Goal: Use online tool/utility: Utilize a website feature to perform a specific function

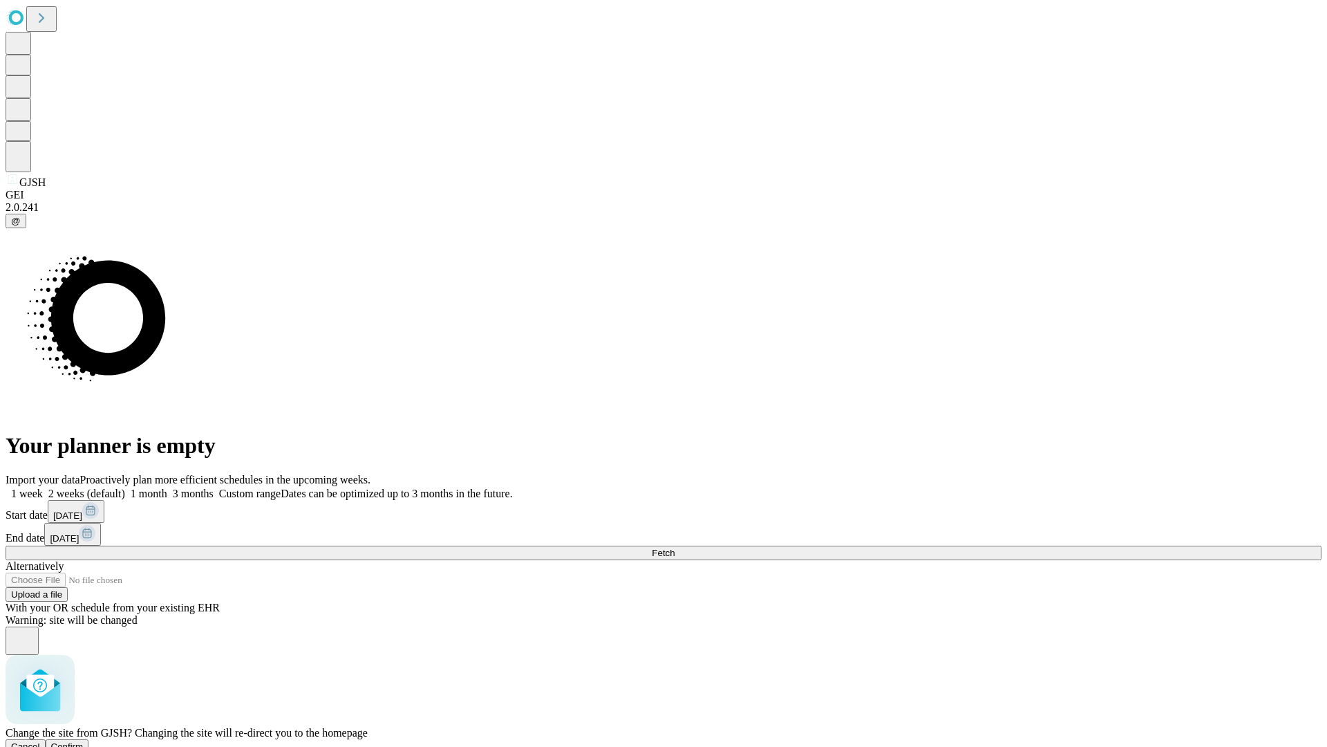
click at [84, 741] on span "Confirm" at bounding box center [67, 746] width 32 height 10
click at [167, 487] on label "1 month" at bounding box center [146, 493] width 42 height 12
click at [675, 547] on span "Fetch" at bounding box center [663, 552] width 23 height 10
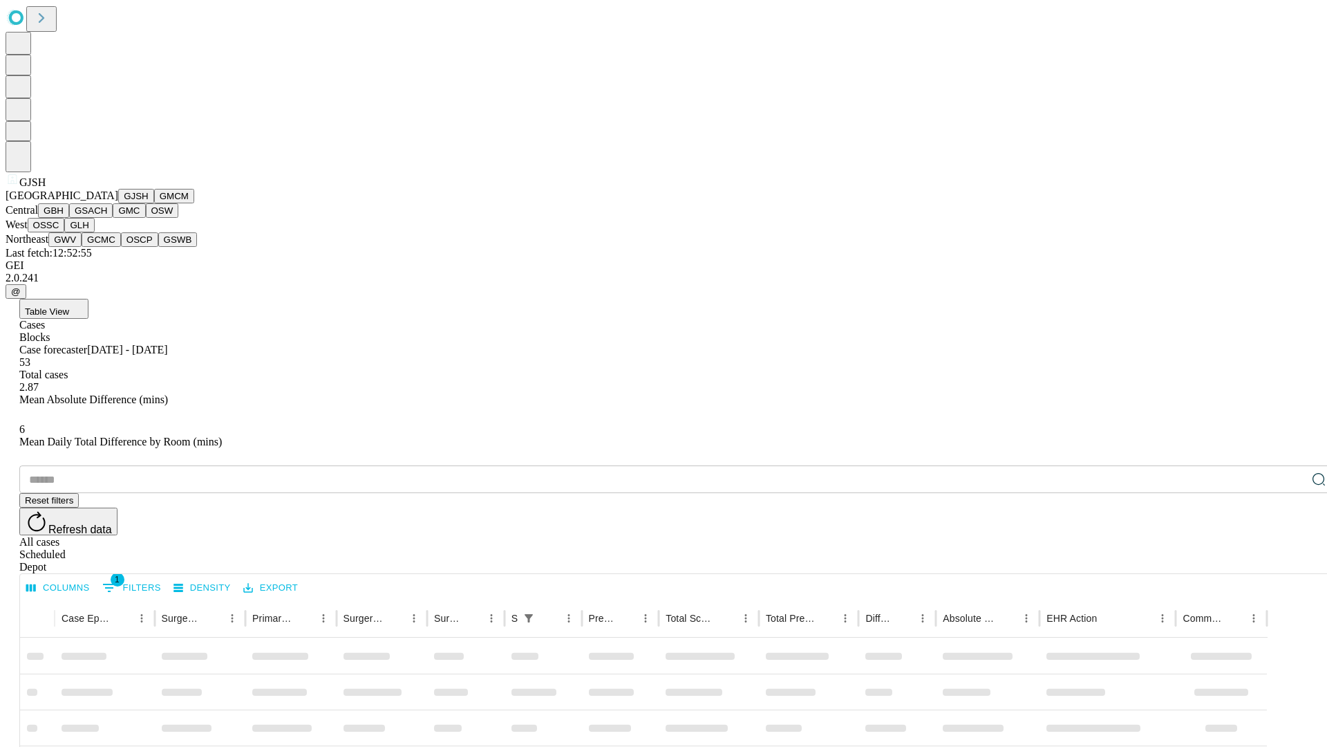
click at [154, 203] on button "GMCM" at bounding box center [174, 196] width 40 height 15
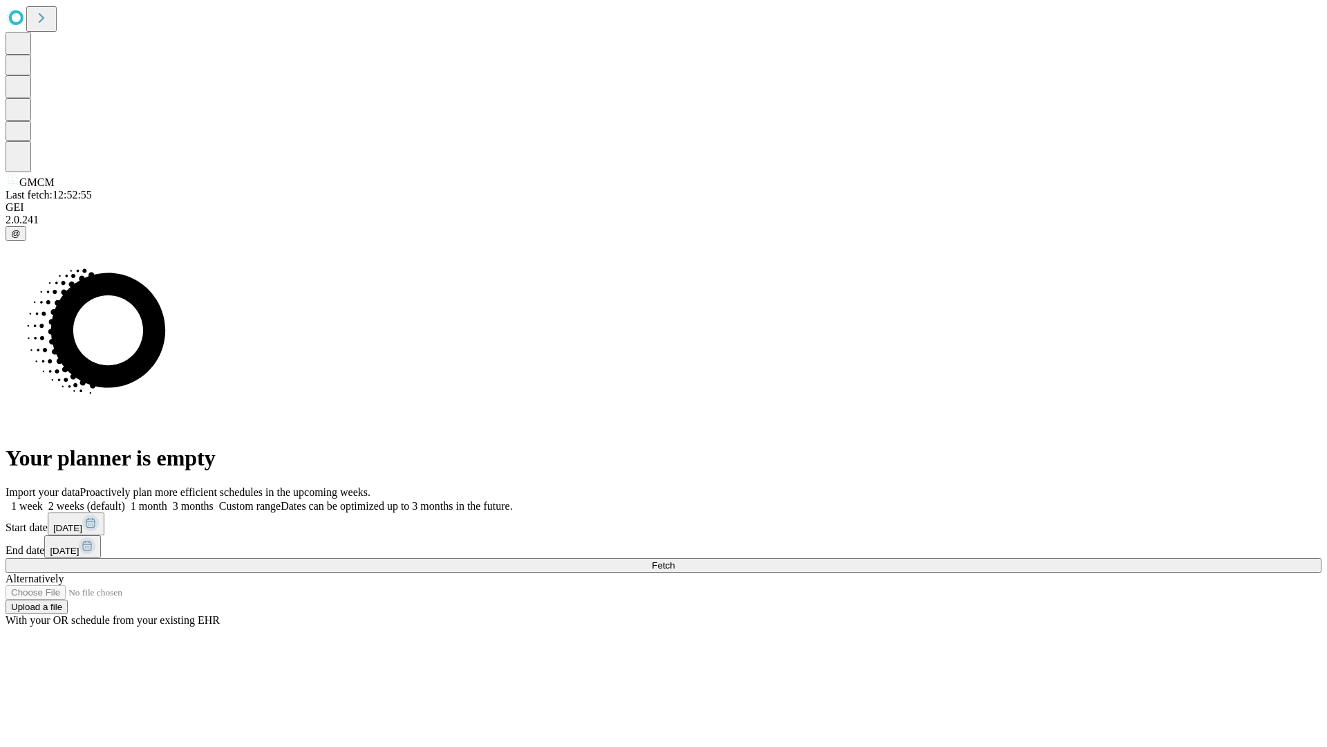
click at [167, 500] on label "1 month" at bounding box center [146, 506] width 42 height 12
click at [675, 560] on span "Fetch" at bounding box center [663, 565] width 23 height 10
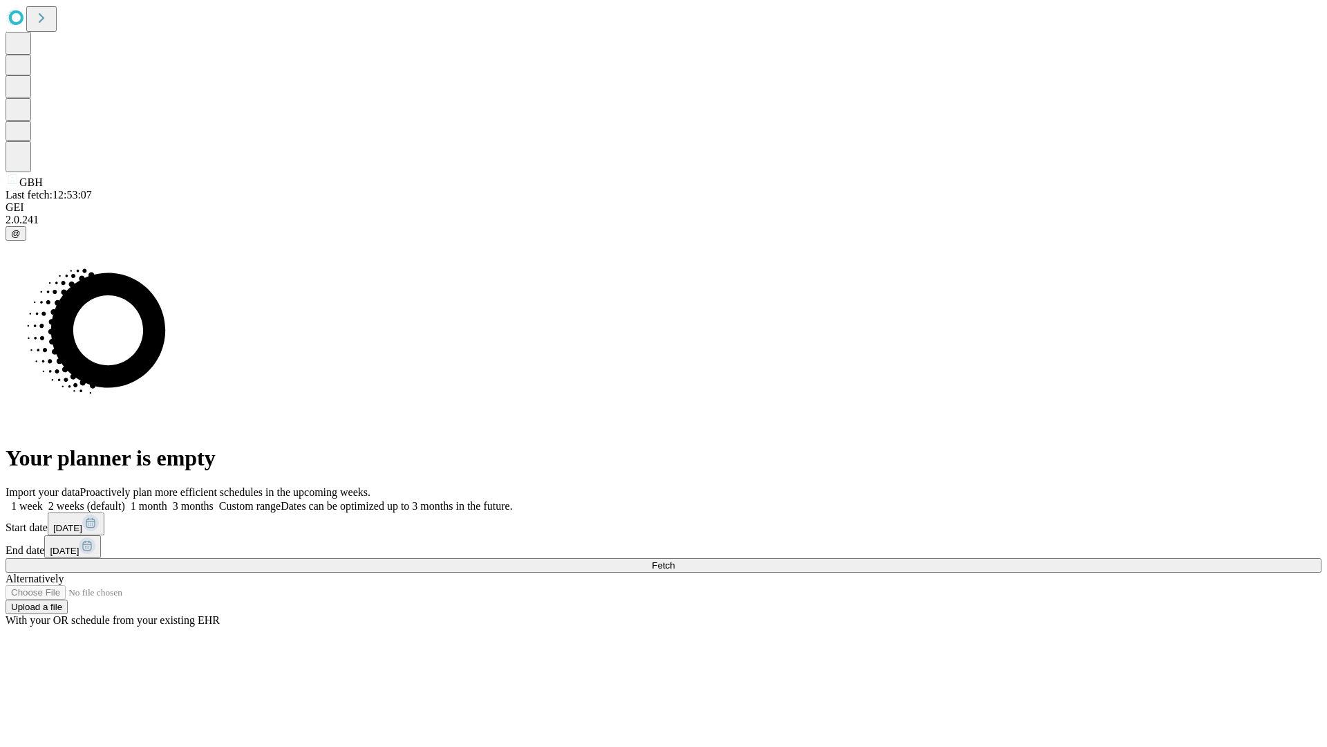
click at [167, 500] on label "1 month" at bounding box center [146, 506] width 42 height 12
click at [675, 560] on span "Fetch" at bounding box center [663, 565] width 23 height 10
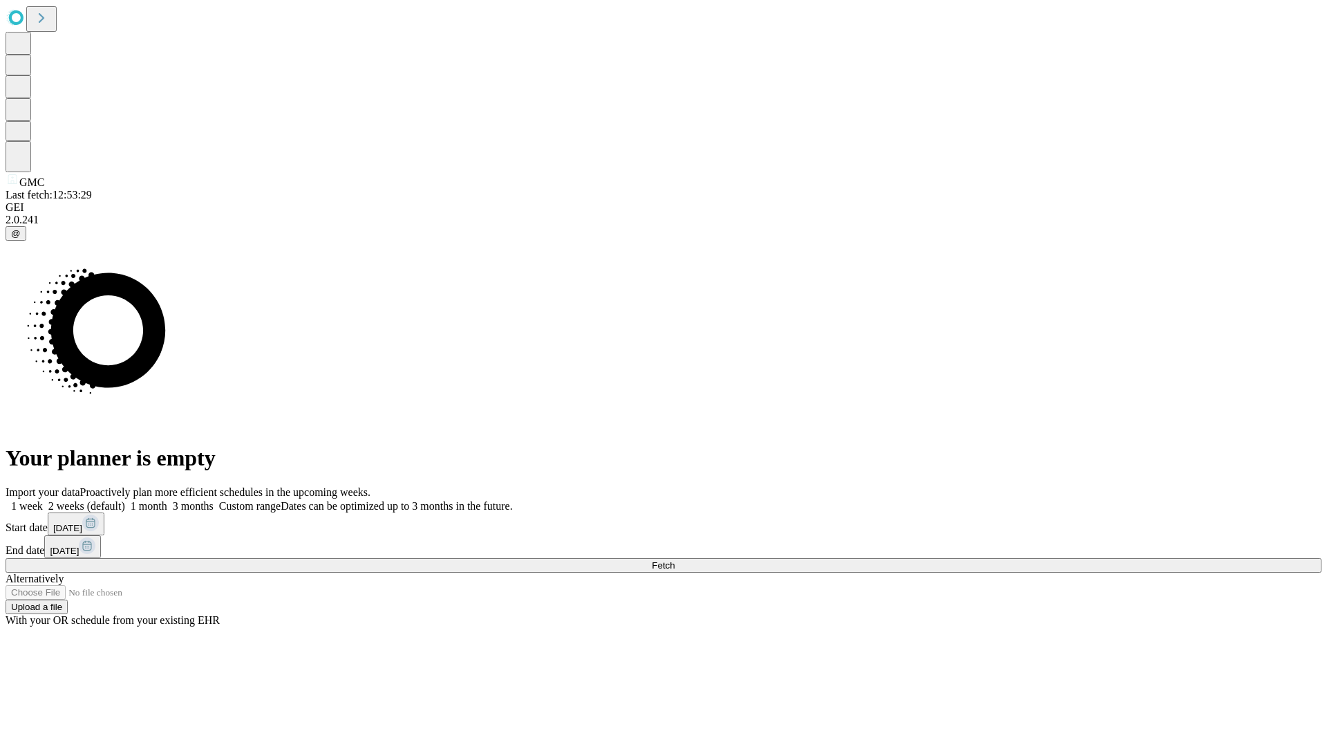
click at [675, 560] on span "Fetch" at bounding box center [663, 565] width 23 height 10
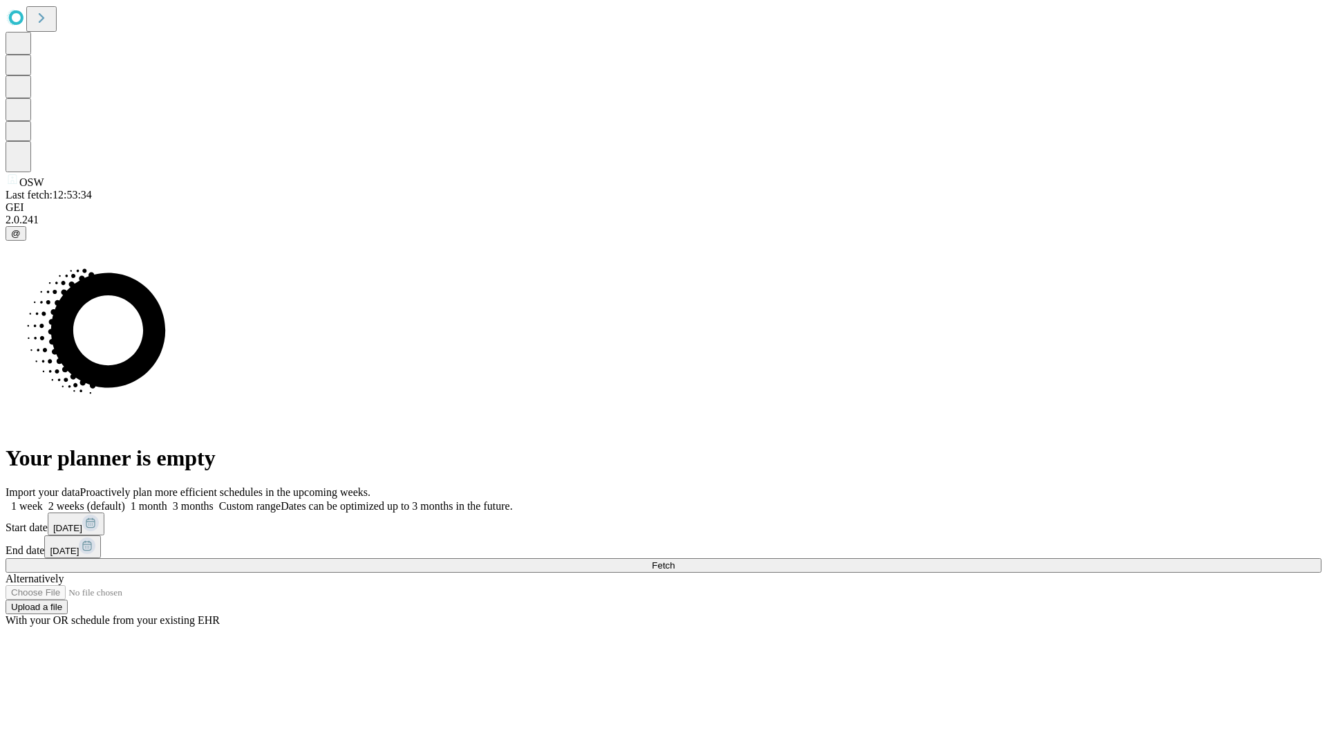
click at [167, 500] on label "1 month" at bounding box center [146, 506] width 42 height 12
click at [675, 560] on span "Fetch" at bounding box center [663, 565] width 23 height 10
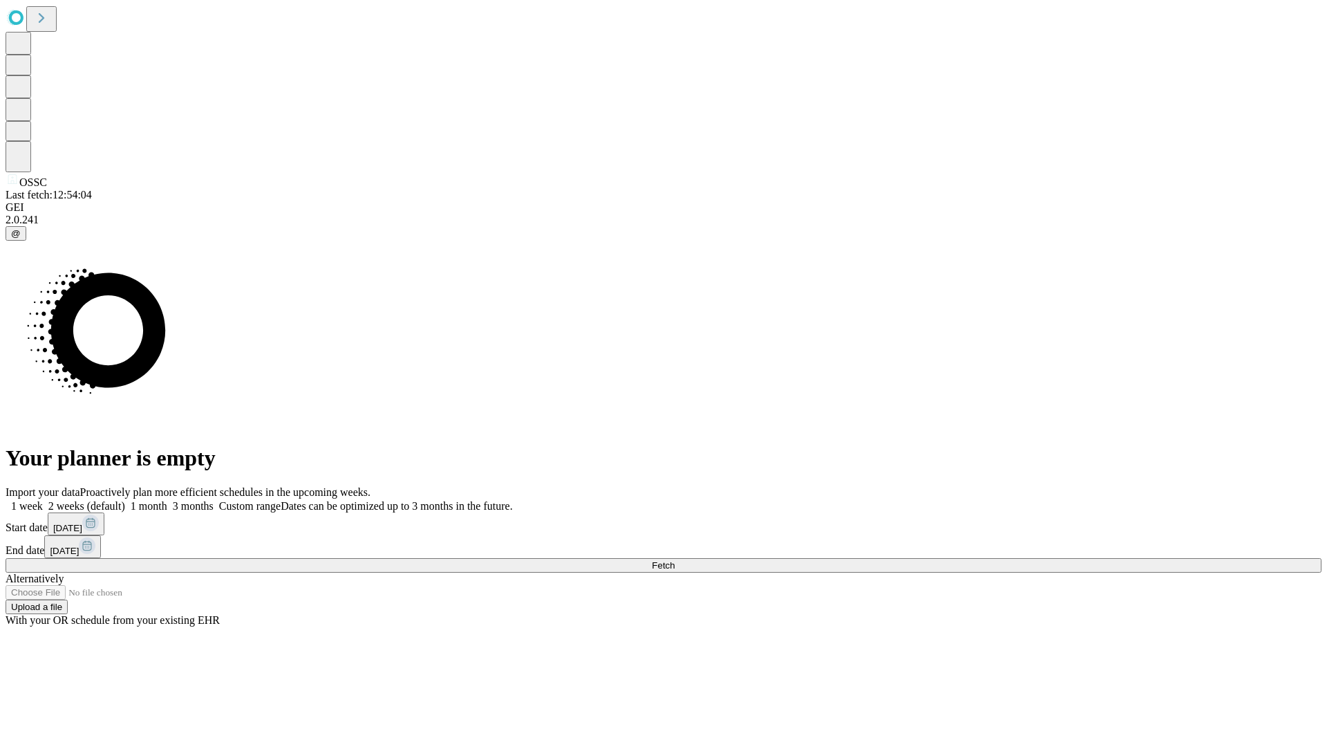
click at [167, 500] on label "1 month" at bounding box center [146, 506] width 42 height 12
click at [675, 560] on span "Fetch" at bounding box center [663, 565] width 23 height 10
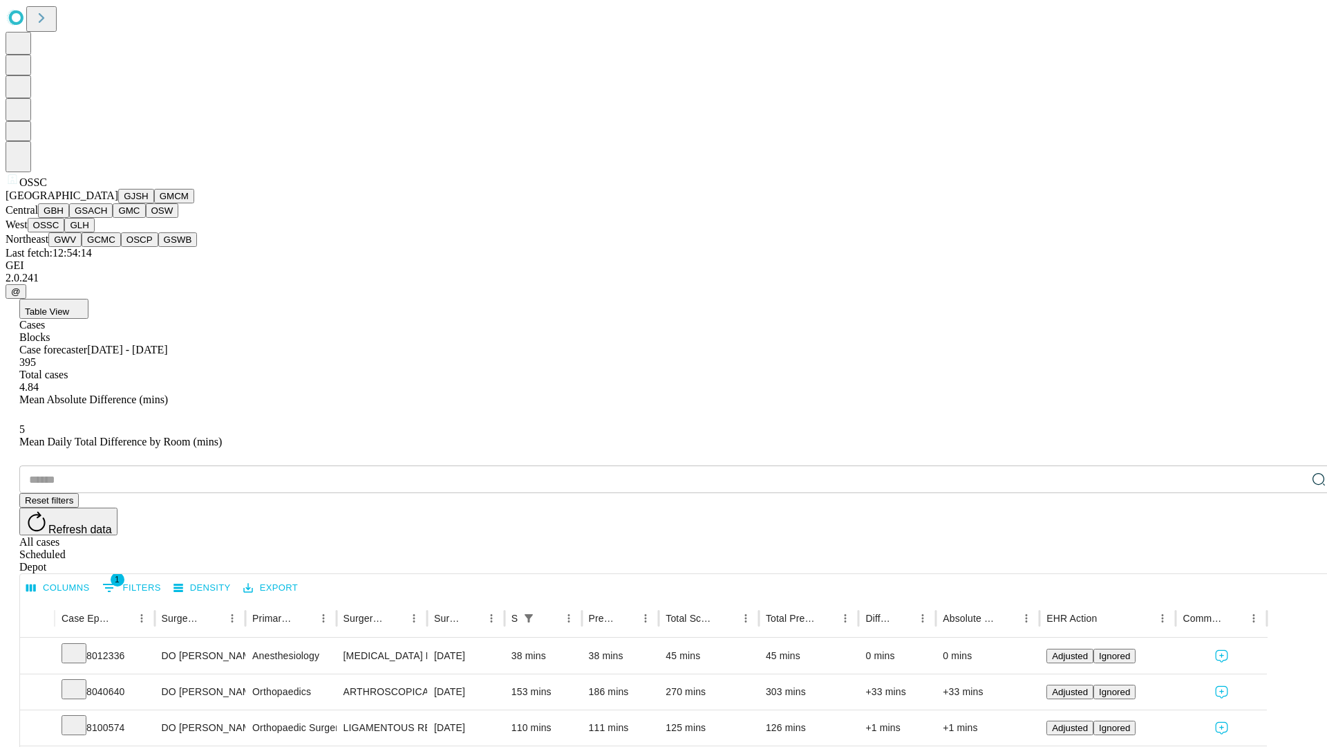
click at [94, 232] on button "GLH" at bounding box center [79, 225] width 30 height 15
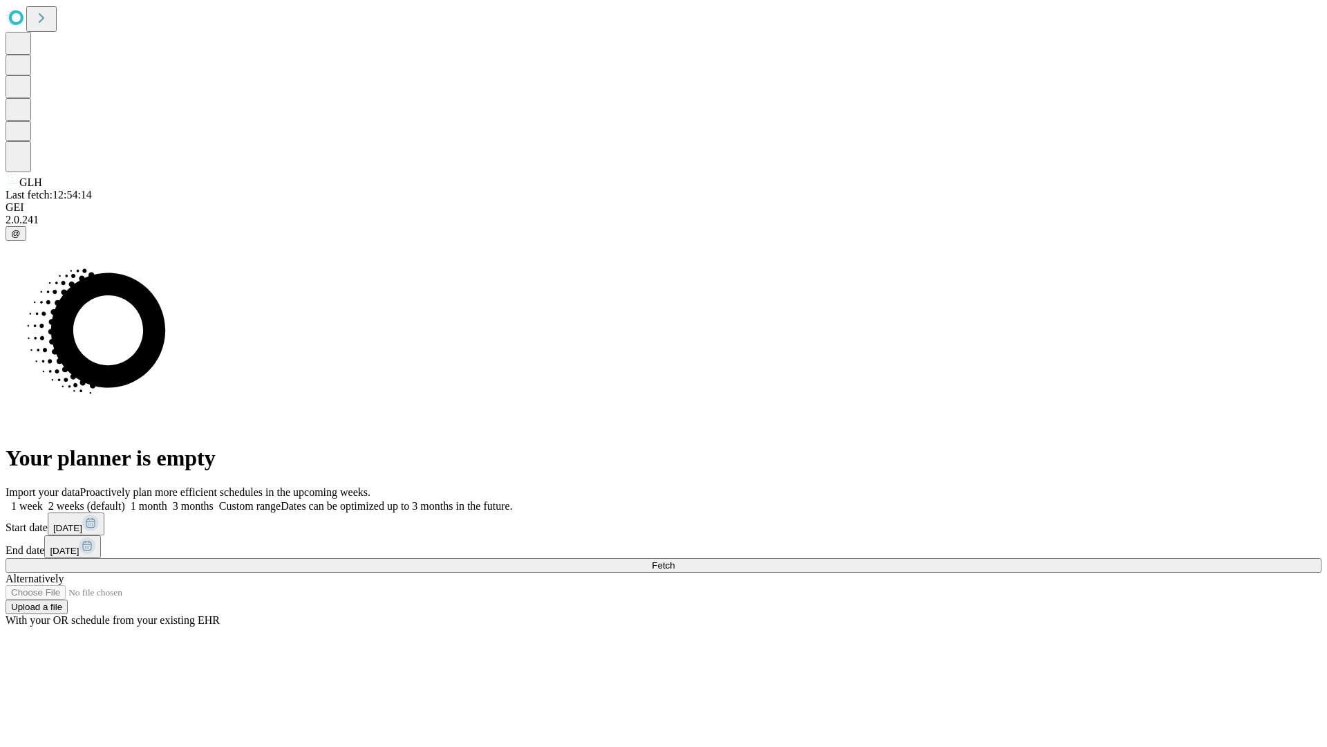
click at [167, 500] on label "1 month" at bounding box center [146, 506] width 42 height 12
click at [675, 560] on span "Fetch" at bounding box center [663, 565] width 23 height 10
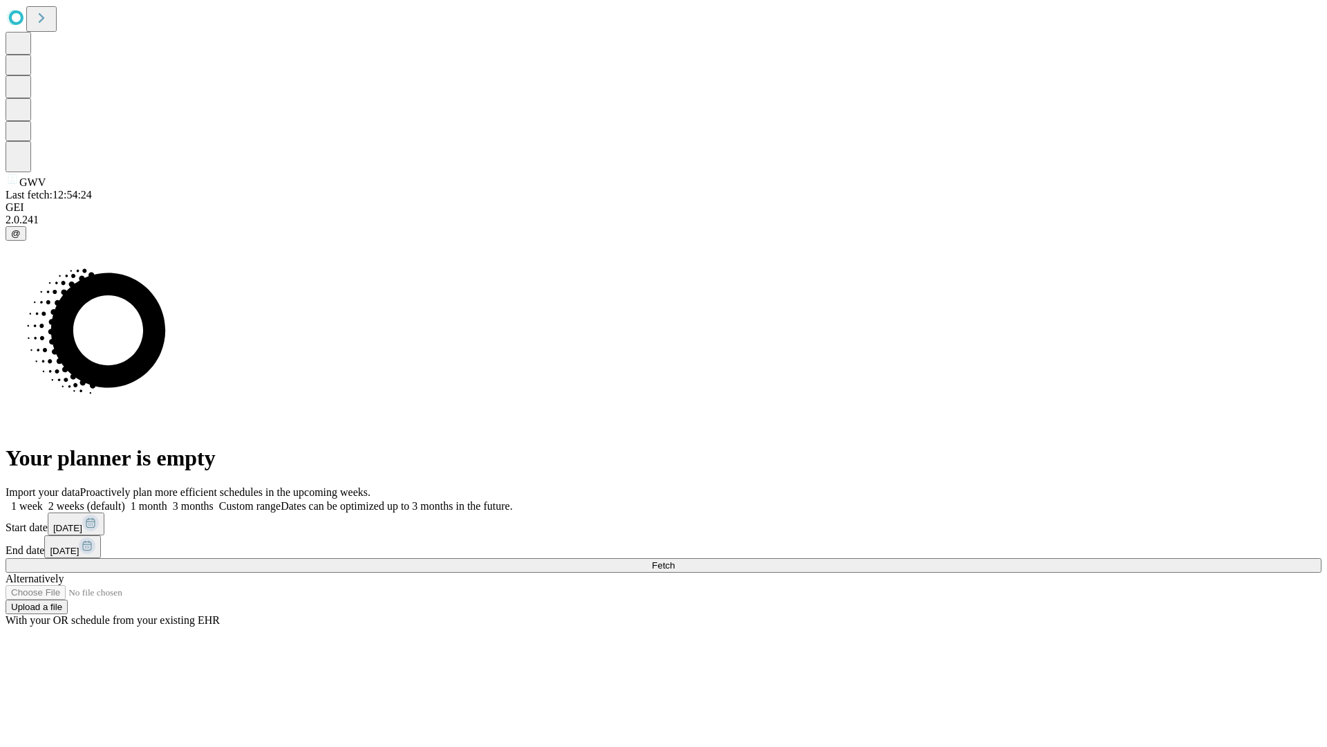
click at [167, 500] on label "1 month" at bounding box center [146, 506] width 42 height 12
click at [675, 560] on span "Fetch" at bounding box center [663, 565] width 23 height 10
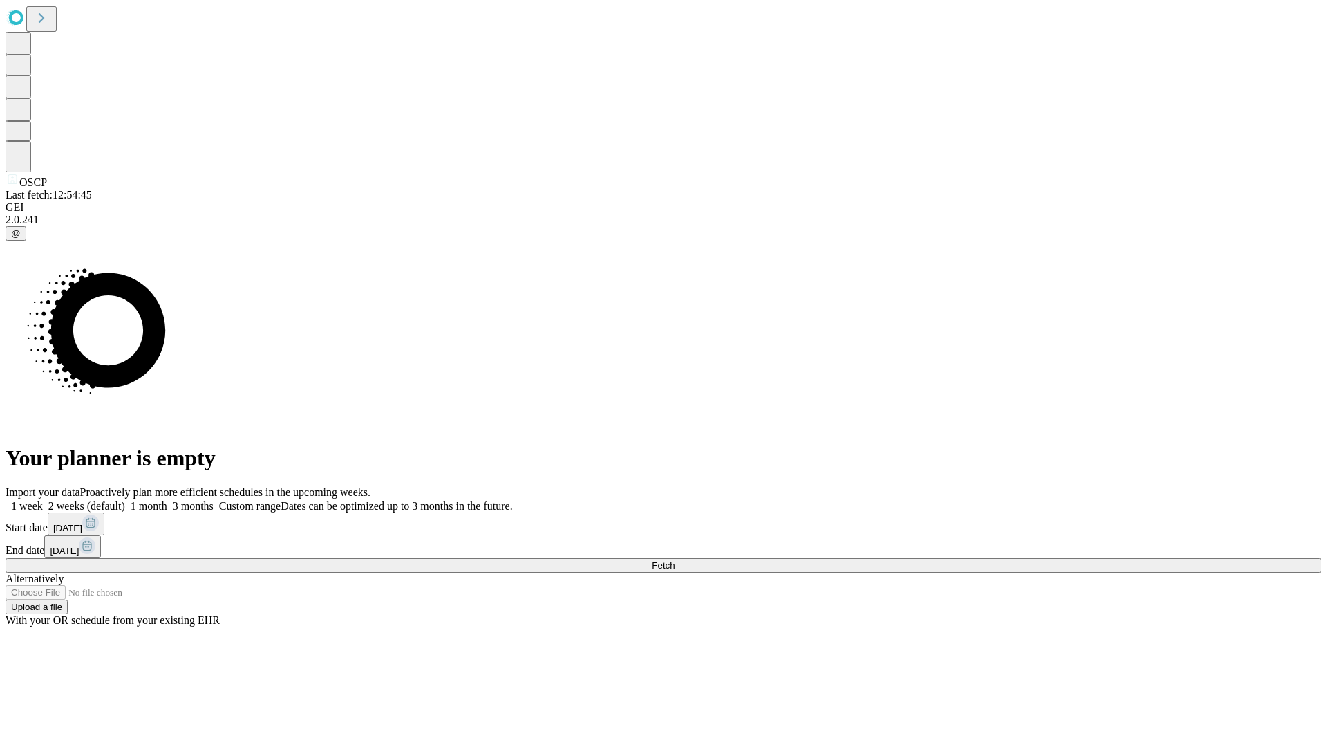
click at [167, 500] on label "1 month" at bounding box center [146, 506] width 42 height 12
click at [675, 560] on span "Fetch" at bounding box center [663, 565] width 23 height 10
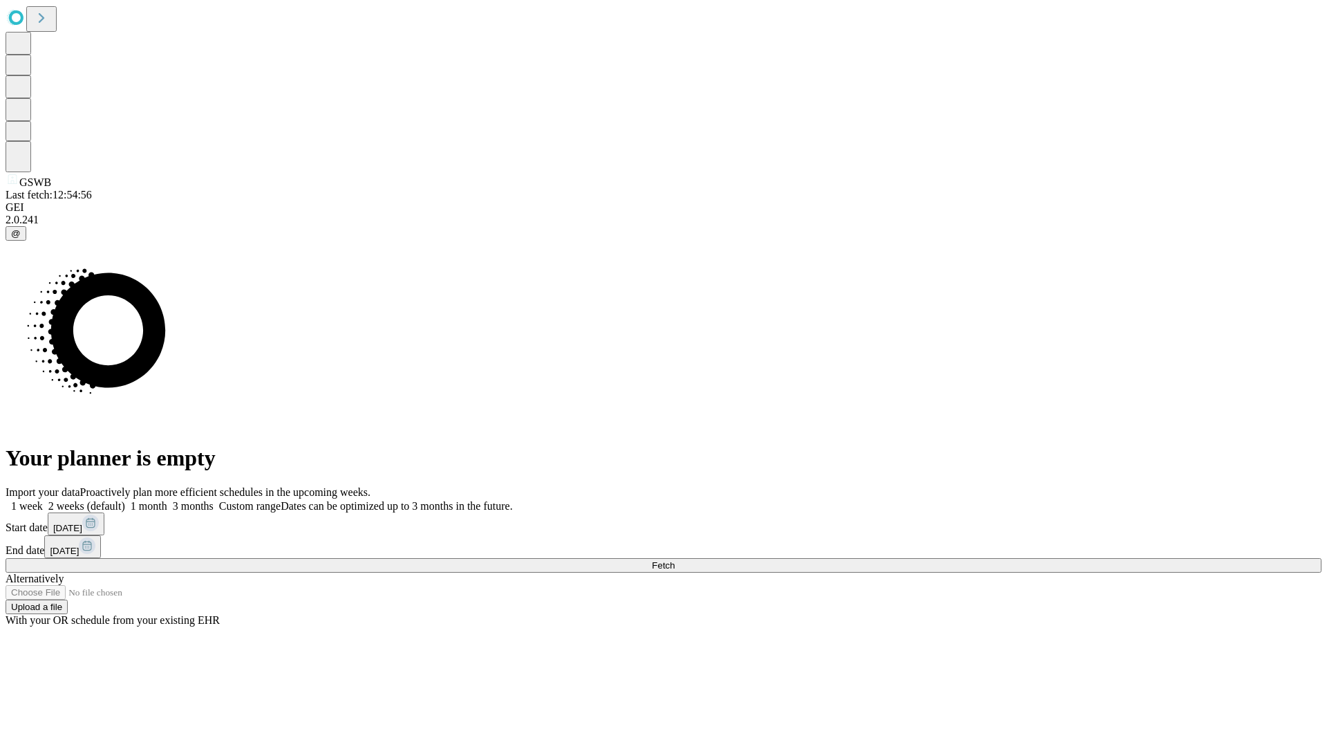
click at [167, 500] on label "1 month" at bounding box center [146, 506] width 42 height 12
click at [675, 560] on span "Fetch" at bounding box center [663, 565] width 23 height 10
